Goal: Information Seeking & Learning: Learn about a topic

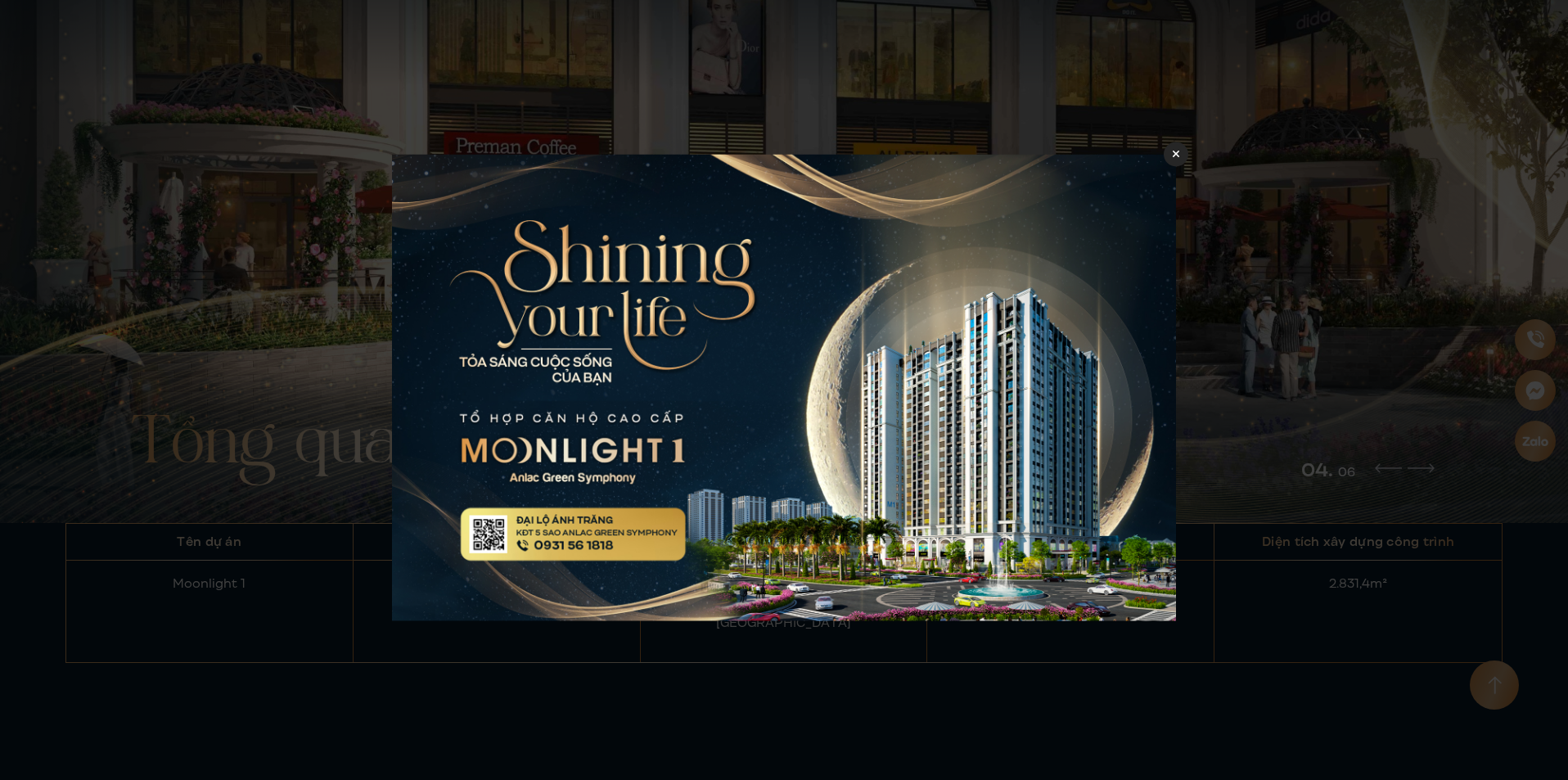
scroll to position [2128, 0]
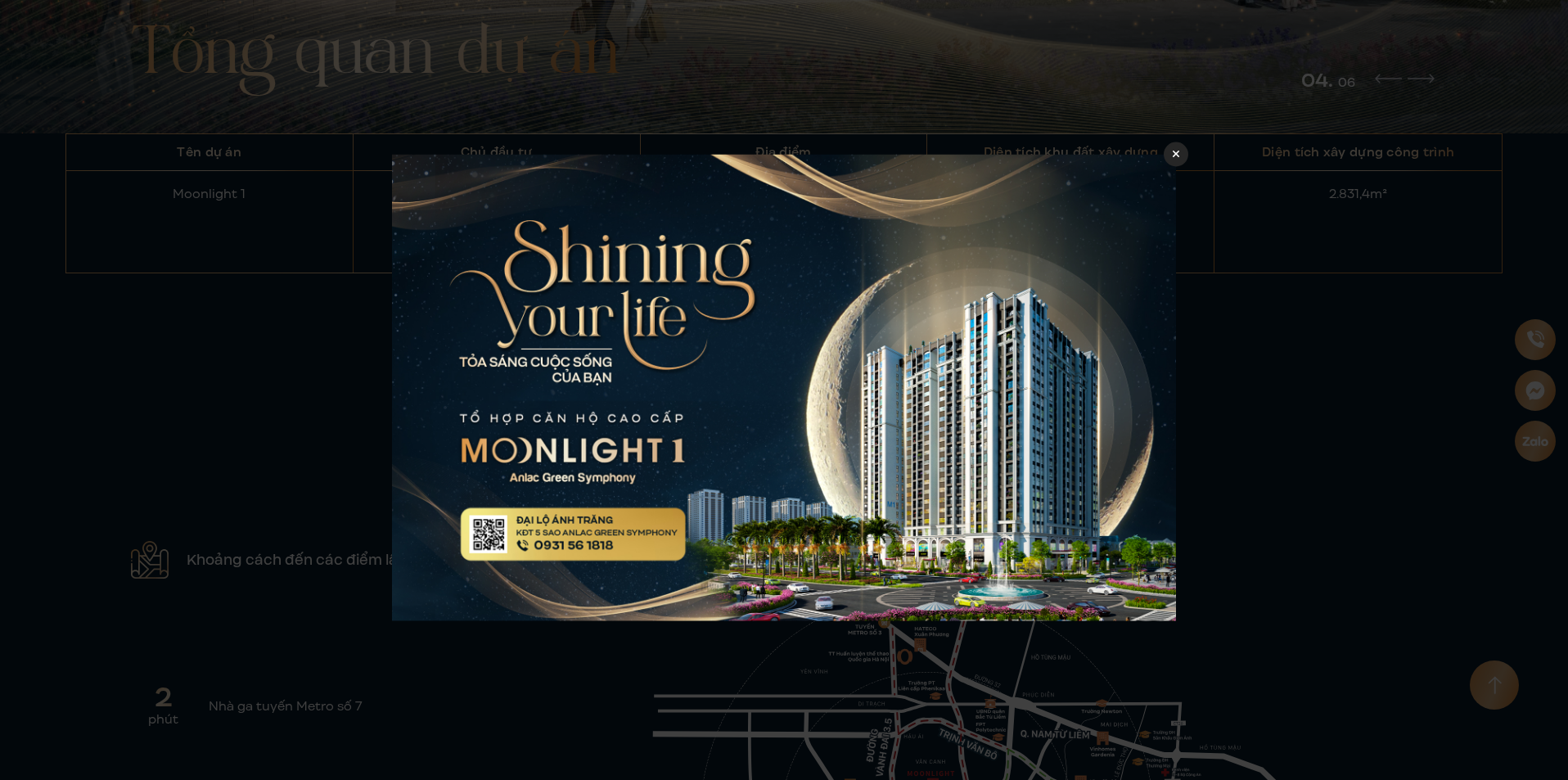
click at [1173, 159] on icon at bounding box center [1177, 154] width 7 height 11
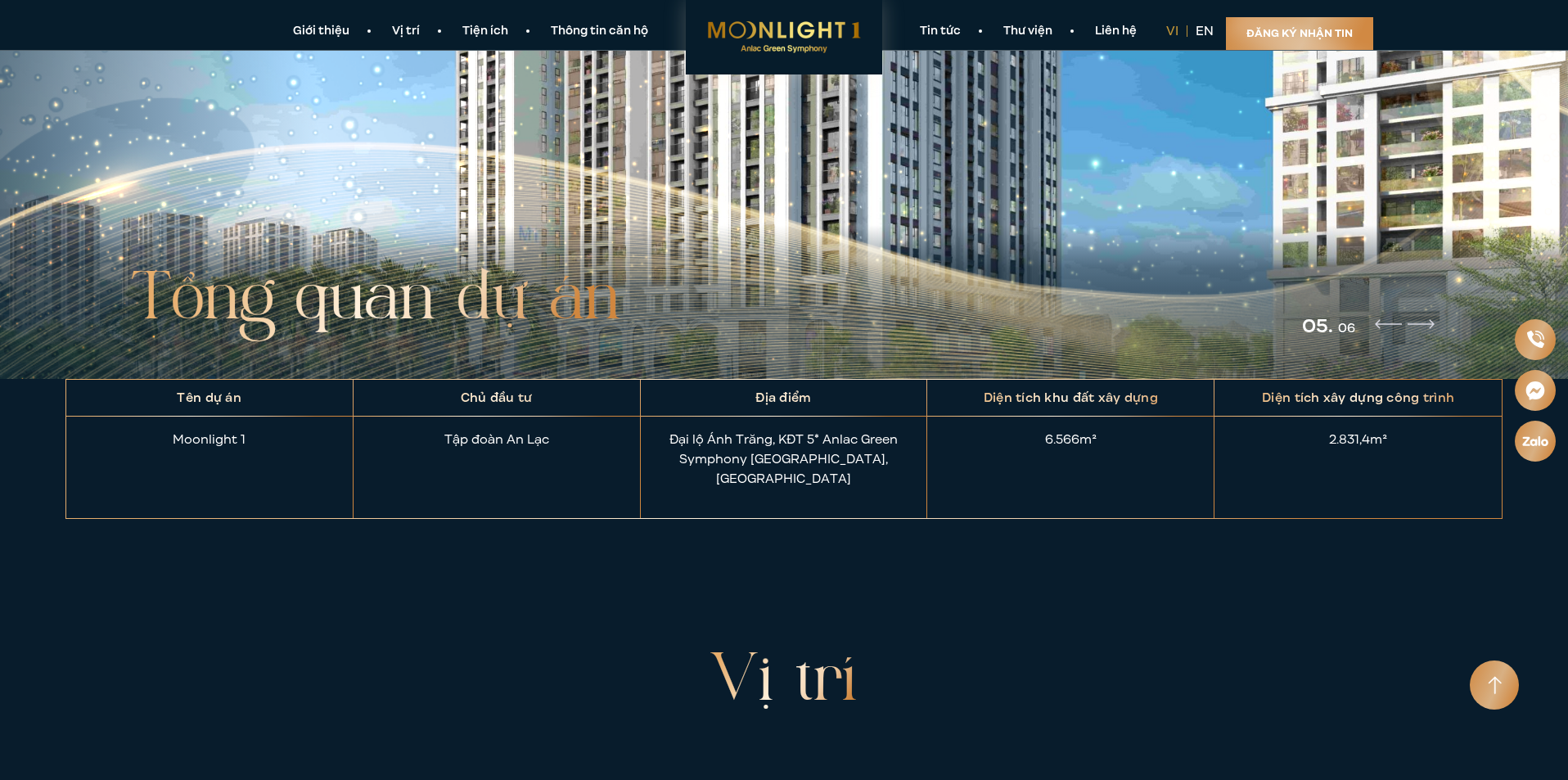
scroll to position [1801, 0]
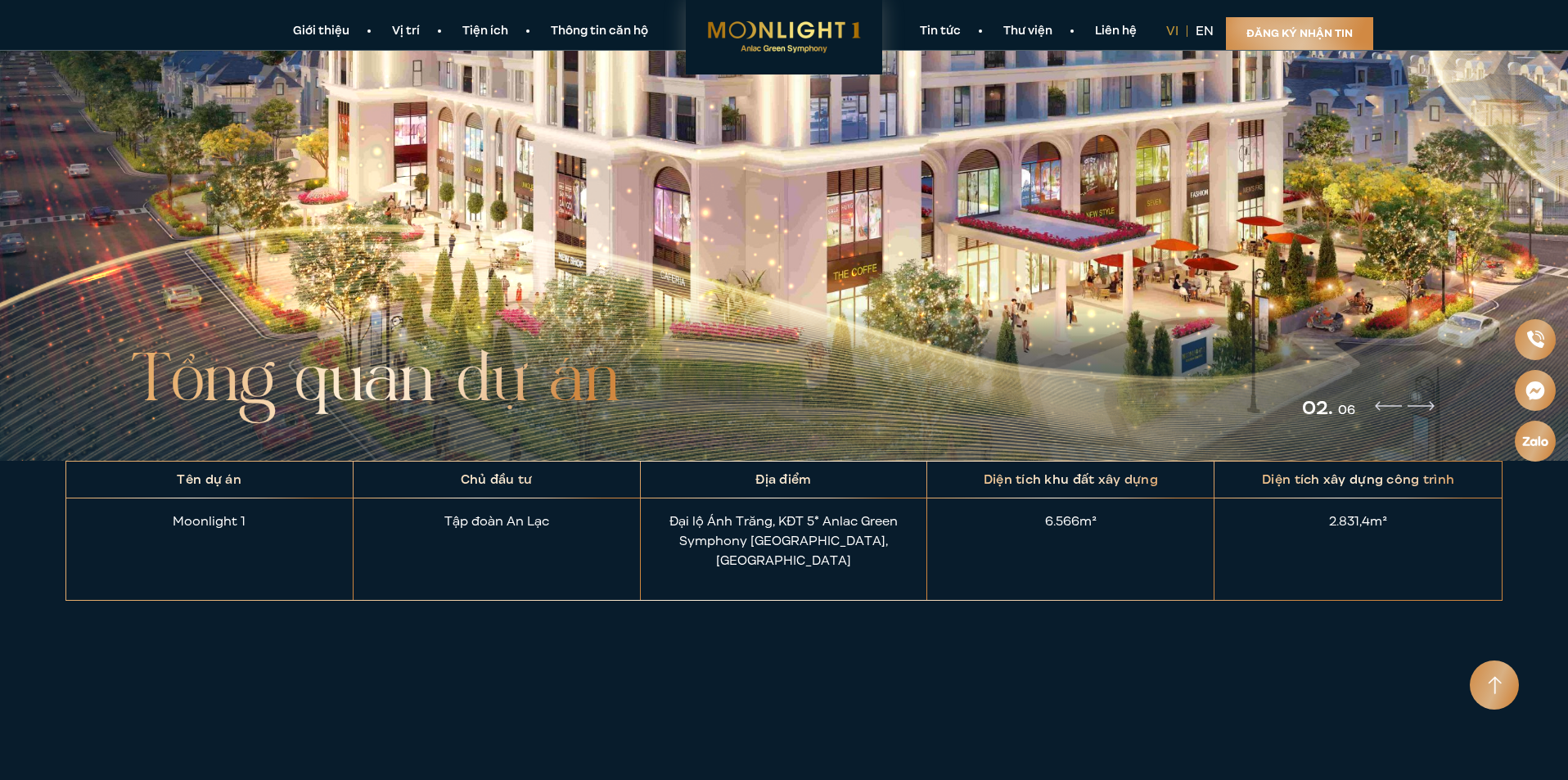
drag, startPoint x: 169, startPoint y: 518, endPoint x: 260, endPoint y: 528, distance: 91.5
click at [260, 528] on div "Moonlight 1" at bounding box center [210, 530] width 287 height 63
copy div "Moonlight 1"
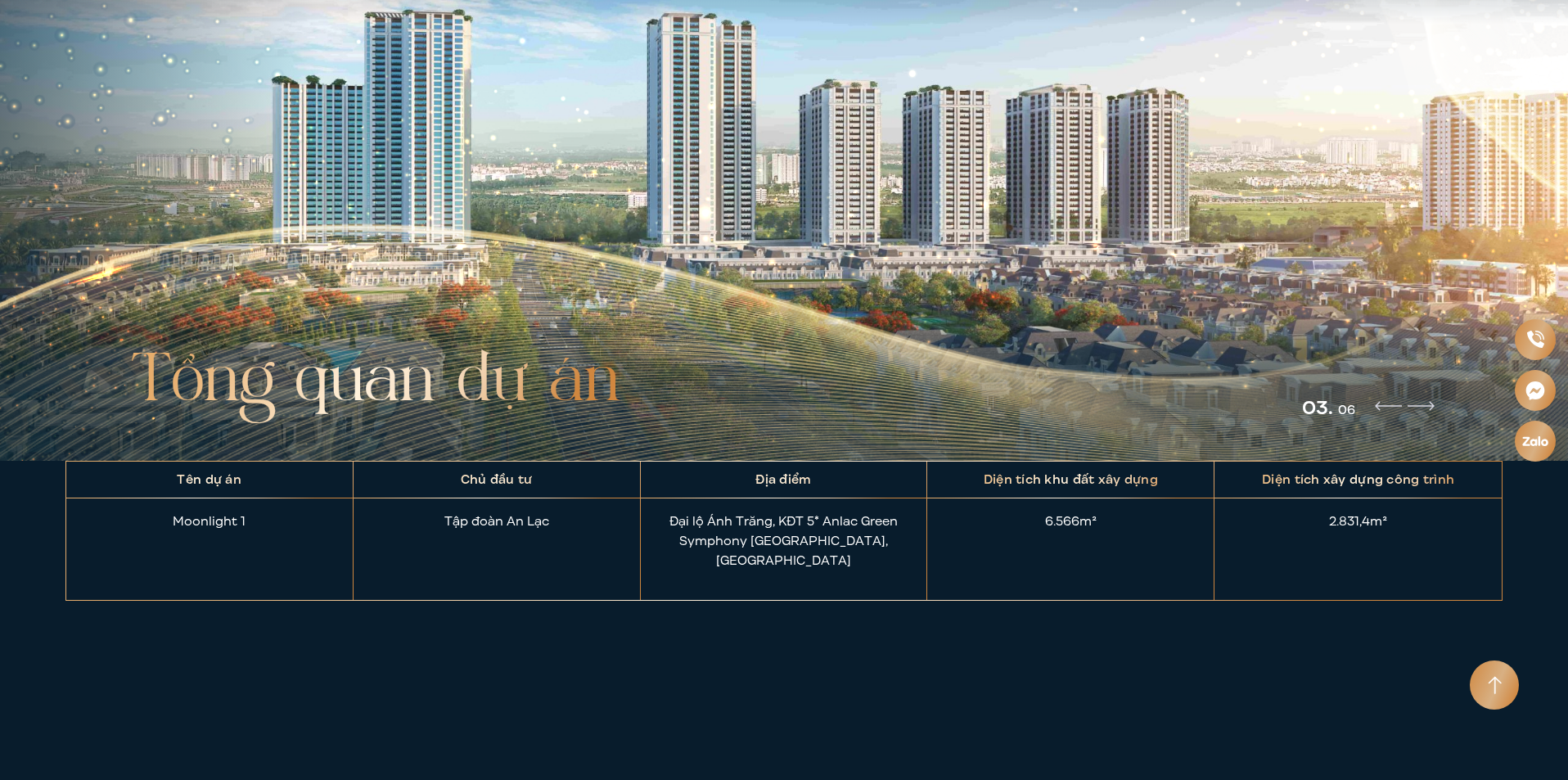
click at [1416, 401] on img "Next slide" at bounding box center [1421, 406] width 27 height 10
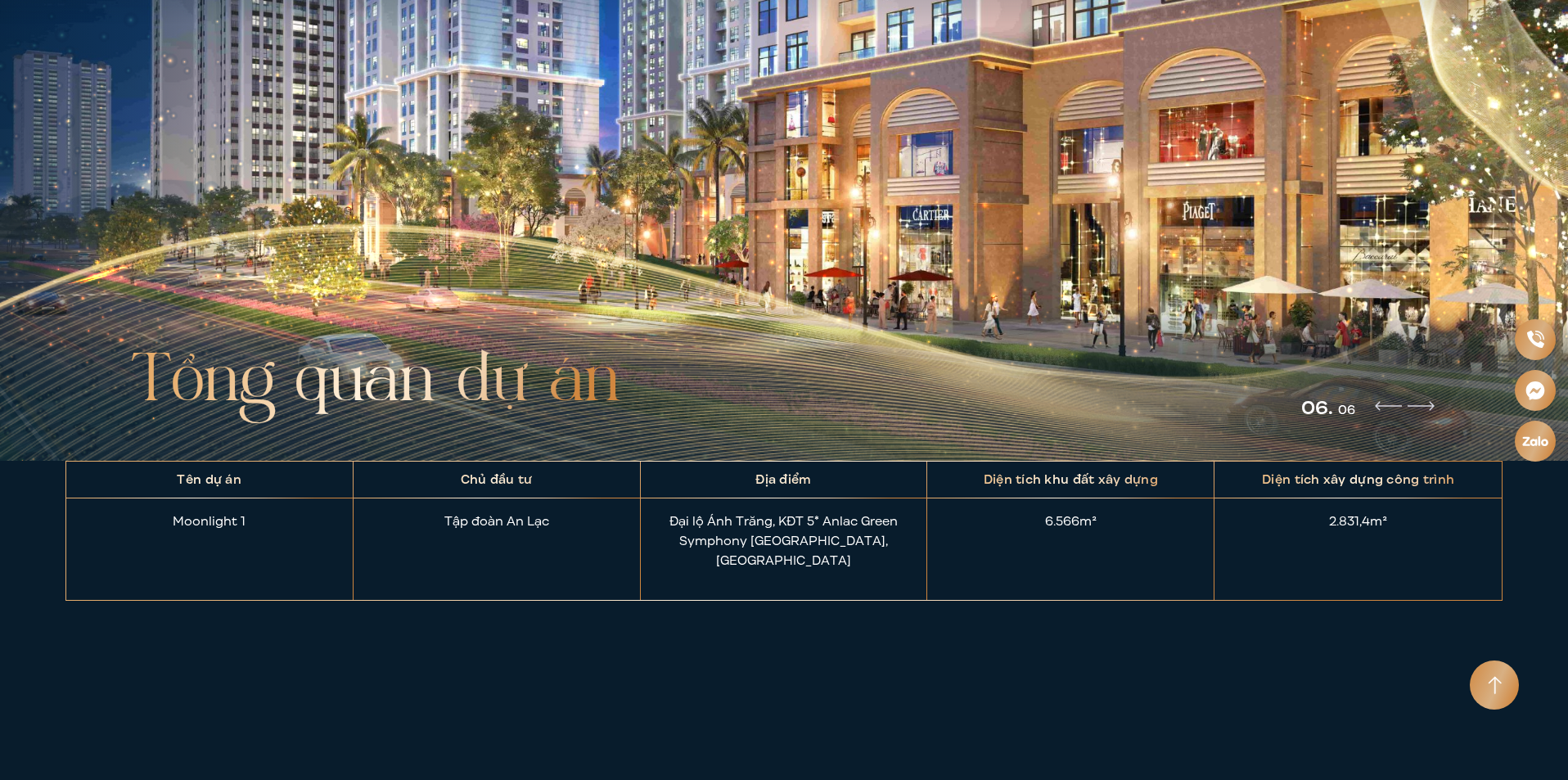
click at [1412, 407] on div "06. 06" at bounding box center [1369, 416] width 136 height 29
click at [1413, 406] on div "06. 06" at bounding box center [1369, 416] width 136 height 29
click at [1420, 403] on div "06. 06" at bounding box center [1369, 416] width 136 height 29
click at [1425, 402] on div "06. 06" at bounding box center [1369, 416] width 136 height 29
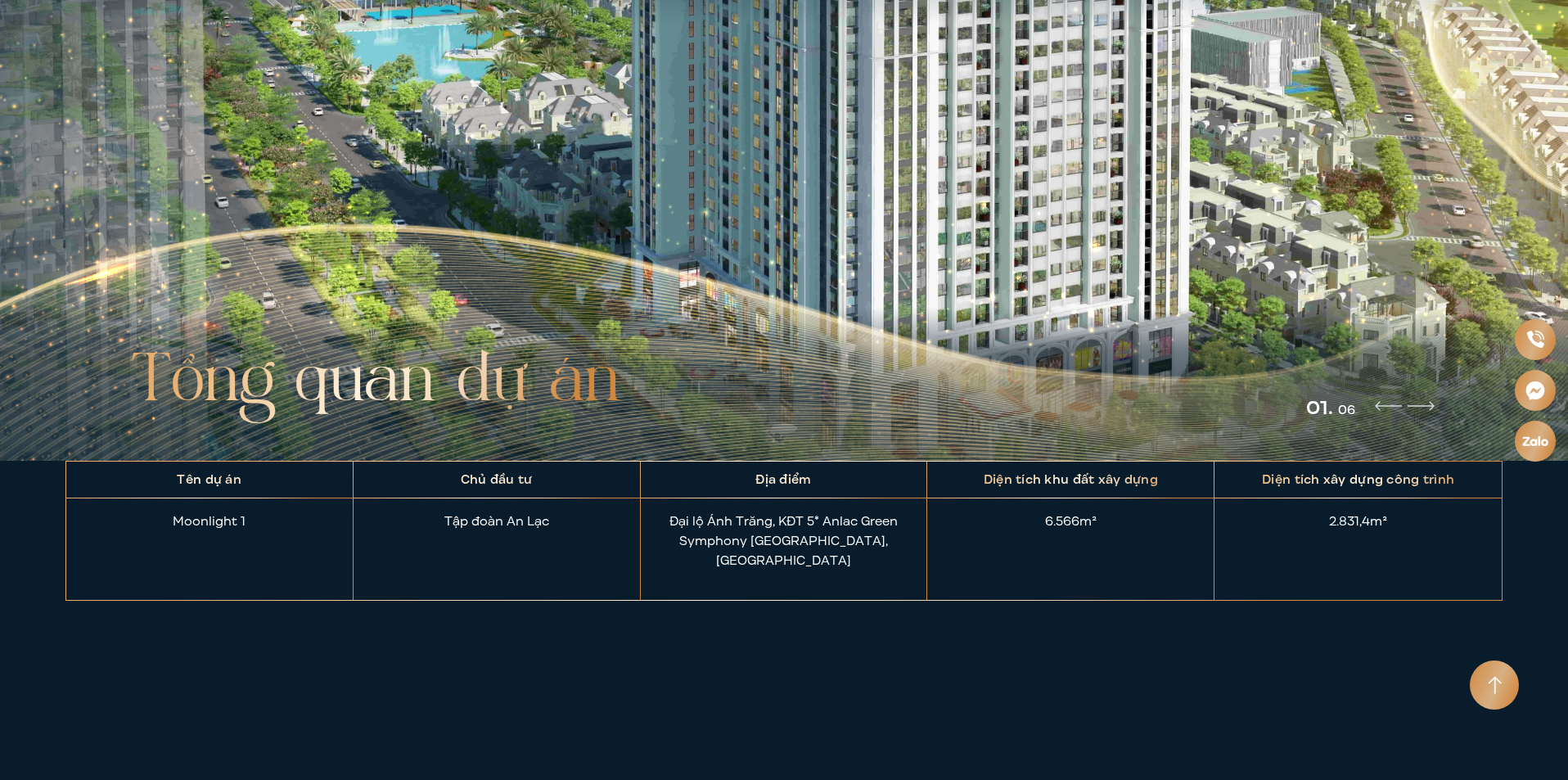
click at [1367, 405] on div "01. 06" at bounding box center [1372, 416] width 131 height 29
click at [1375, 401] on div "01. 06" at bounding box center [1372, 416] width 131 height 29
click at [1430, 403] on img "Next slide" at bounding box center [1421, 406] width 27 height 10
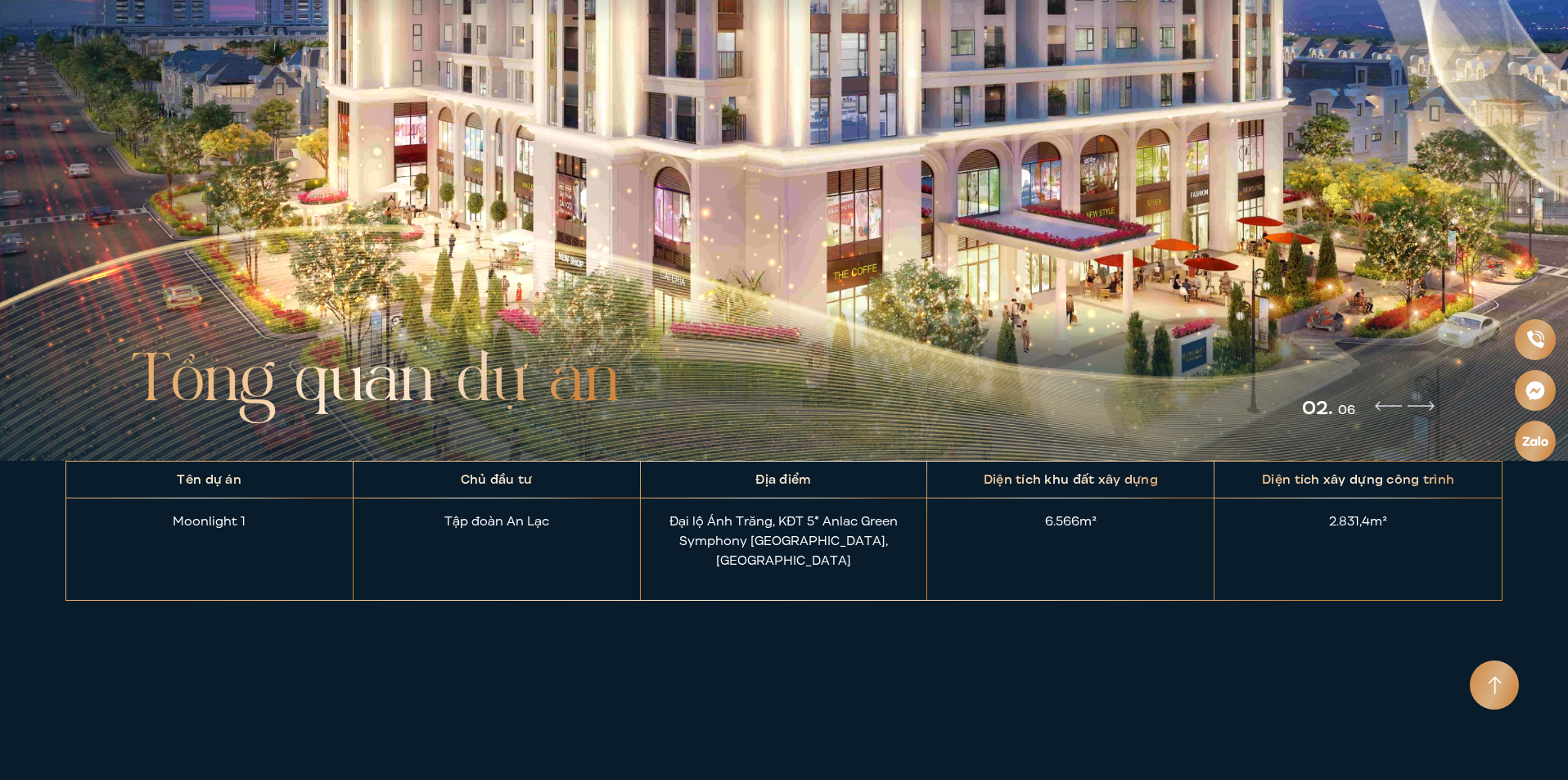
click at [1430, 402] on img "Next slide" at bounding box center [1421, 406] width 27 height 10
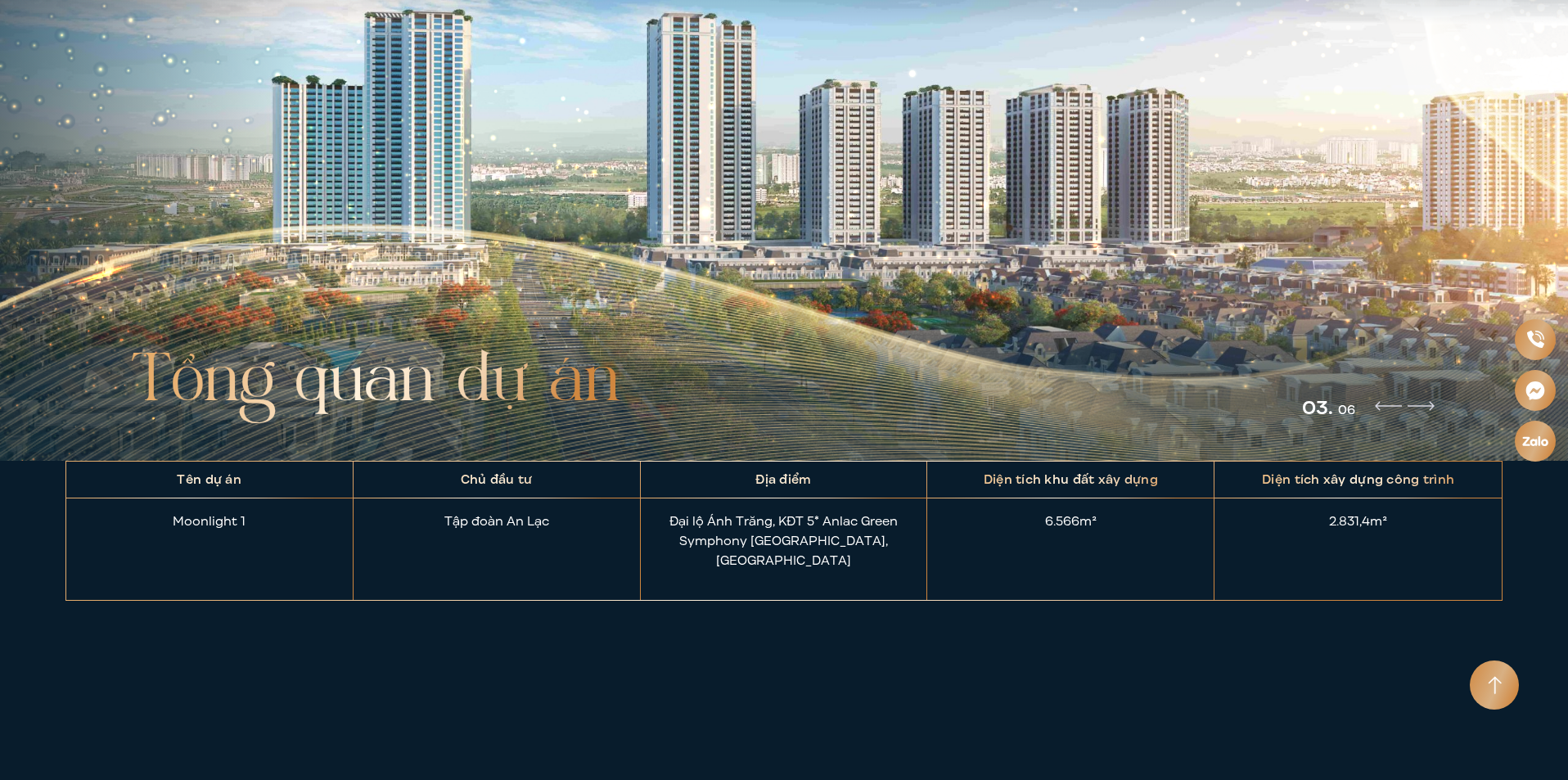
click at [1430, 402] on img "Next slide" at bounding box center [1421, 406] width 27 height 10
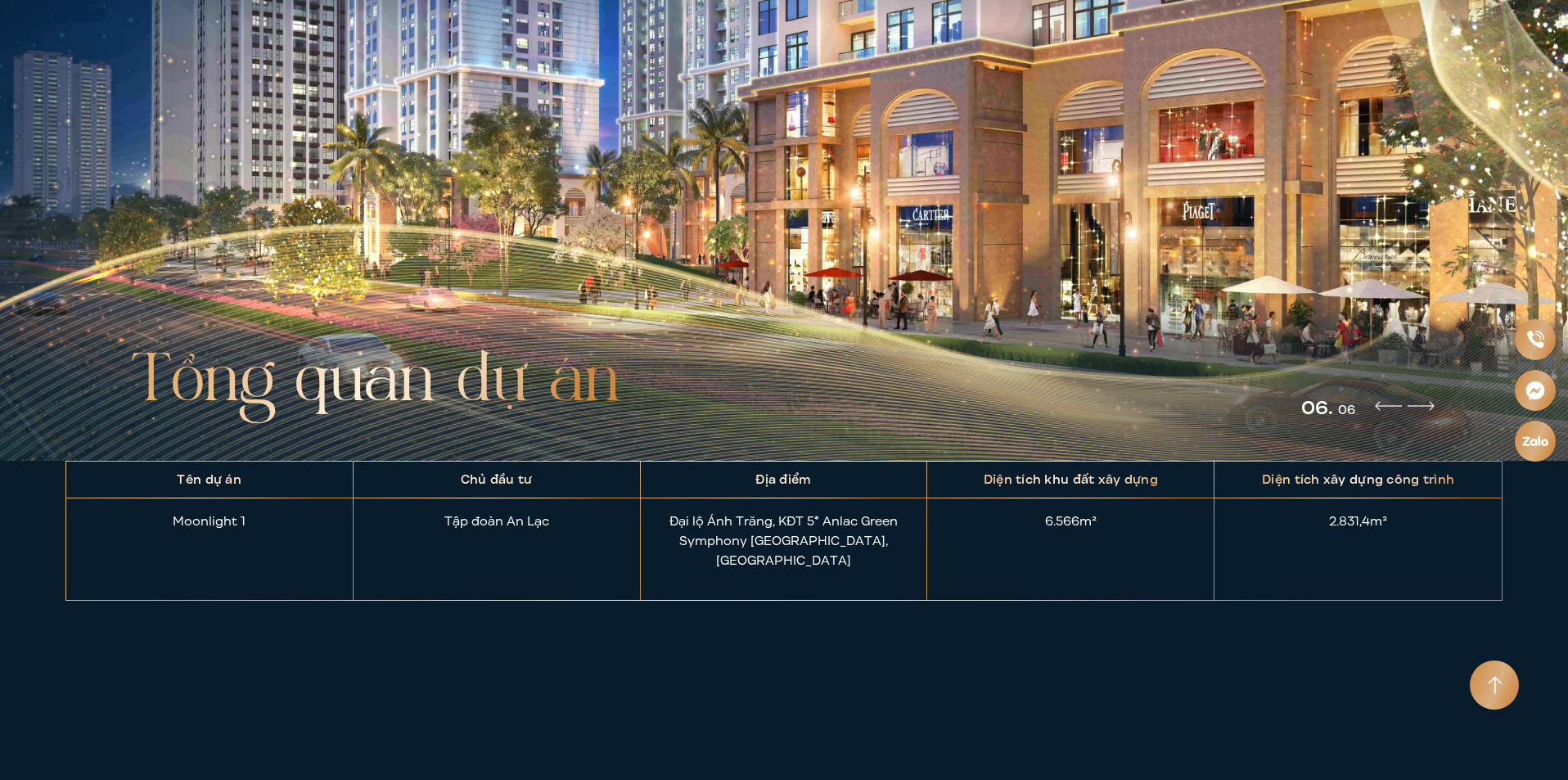
drag, startPoint x: 820, startPoint y: 520, endPoint x: 876, endPoint y: 542, distance: 60.2
click at [876, 542] on div "Đại lộ Ánh Trăng, KĐT 5* Anlac Green Symphony [GEOGRAPHIC_DATA], [GEOGRAPHIC_DA…" at bounding box center [784, 549] width 287 height 101
copy div "Anlac Green Symphony Hoài Đức, [GEOGRAPHIC_DATA]"
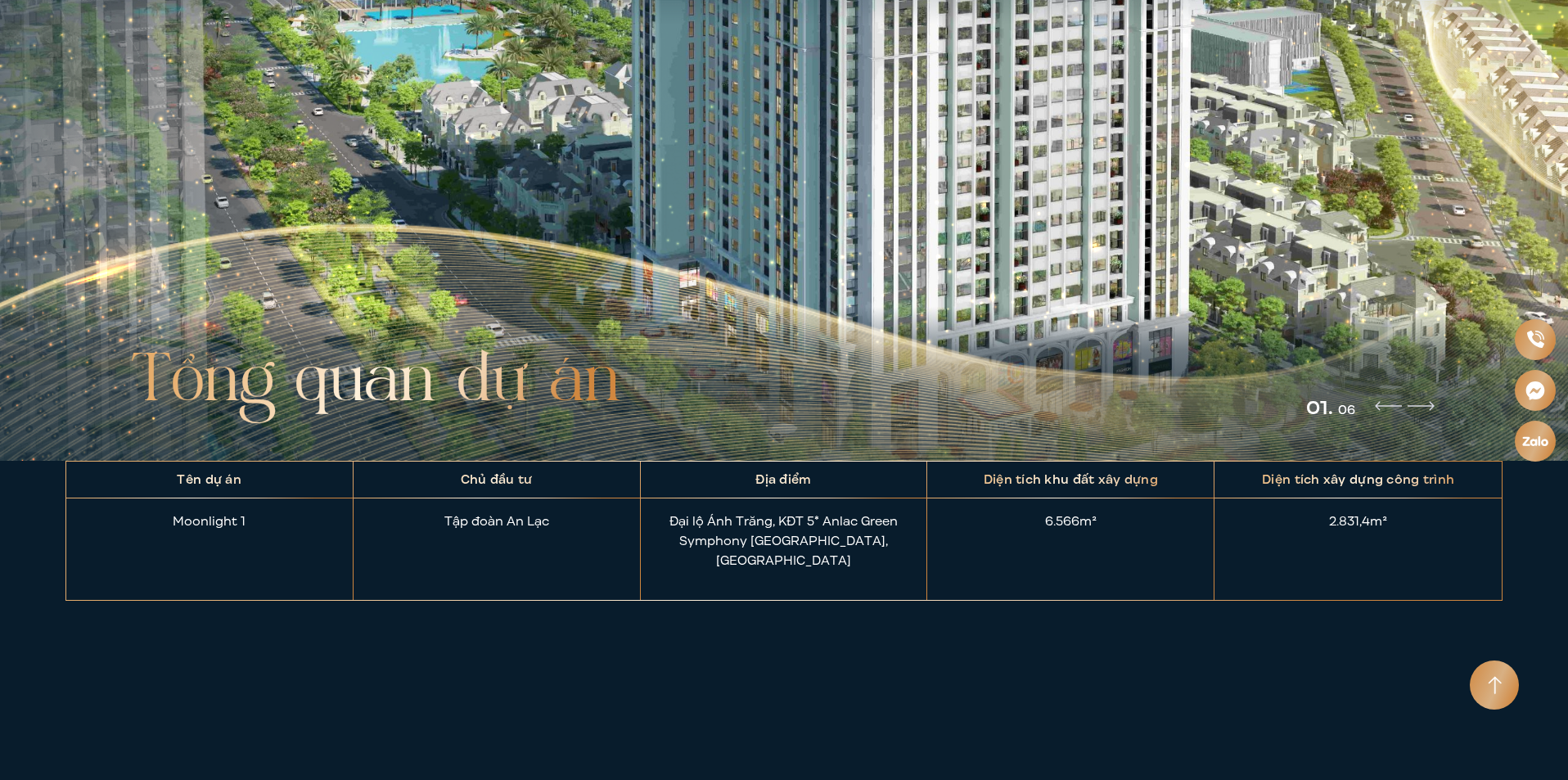
drag, startPoint x: 174, startPoint y: 520, endPoint x: 252, endPoint y: 520, distance: 78.0
click at [252, 520] on div "Moonlight 1" at bounding box center [210, 530] width 287 height 63
copy div "Moonlight 1"
